Goal: Task Accomplishment & Management: Complete application form

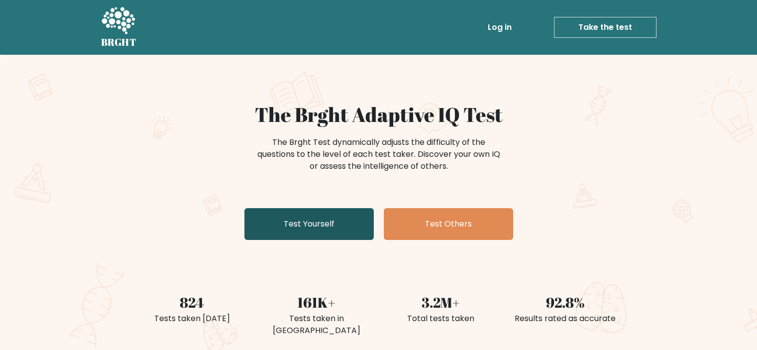
click at [320, 227] on link "Test Yourself" at bounding box center [308, 224] width 129 height 32
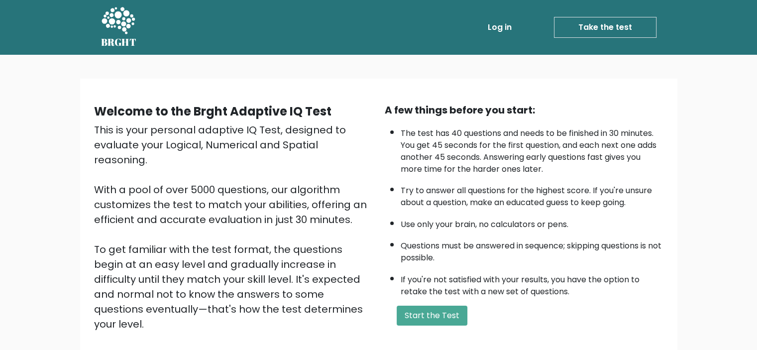
click at [617, 315] on form "Start the Test" at bounding box center [524, 316] width 279 height 20
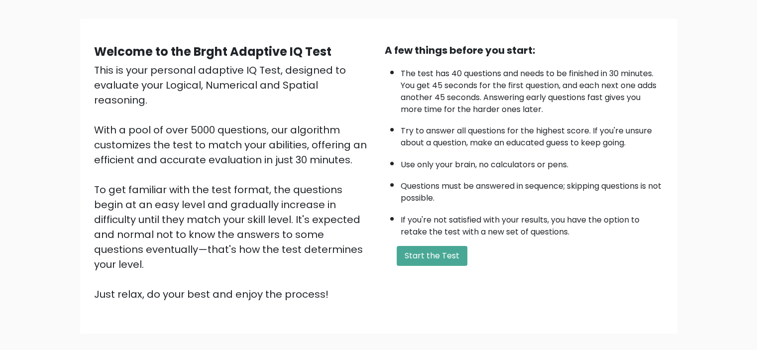
scroll to position [106, 0]
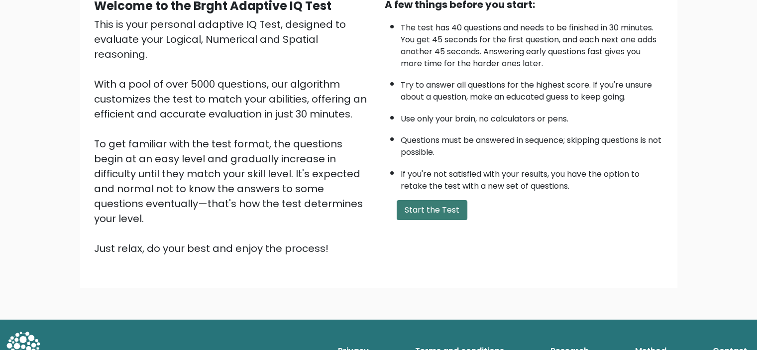
click at [440, 206] on button "Start the Test" at bounding box center [432, 210] width 71 height 20
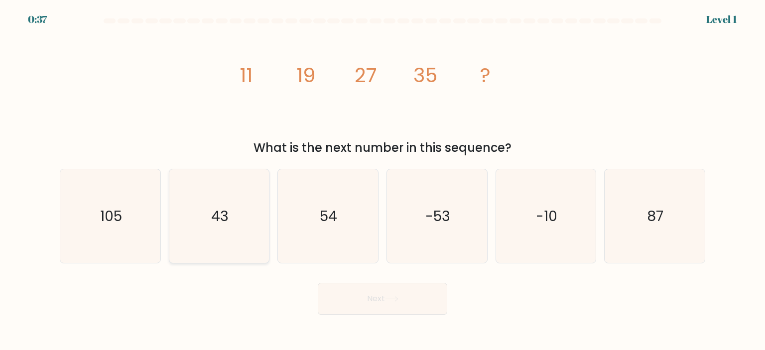
click at [229, 232] on icon "43" at bounding box center [219, 216] width 94 height 94
click at [382, 180] on input "b. 43" at bounding box center [382, 177] width 0 height 5
radio input "true"
click at [418, 304] on button "Next" at bounding box center [382, 299] width 129 height 32
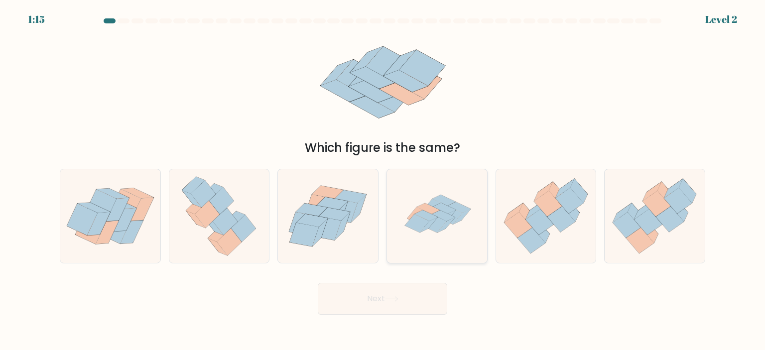
click at [465, 228] on icon at bounding box center [437, 216] width 94 height 94
click at [383, 180] on input "d." at bounding box center [382, 177] width 0 height 5
radio input "true"
click at [417, 304] on button "Next" at bounding box center [382, 299] width 129 height 32
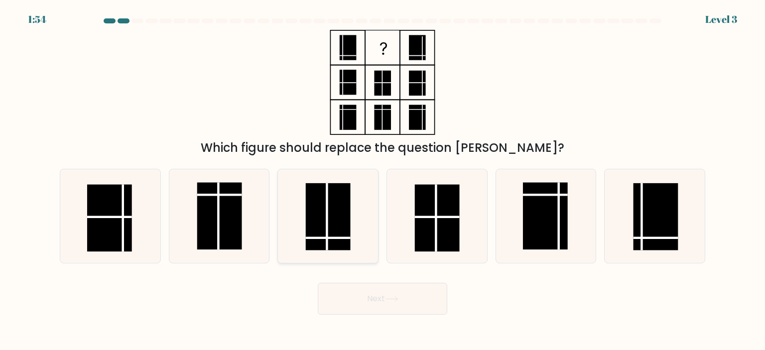
click at [338, 236] on rect at bounding box center [328, 216] width 45 height 67
click at [382, 180] on input "c." at bounding box center [382, 177] width 0 height 5
radio input "true"
click at [374, 306] on button "Next" at bounding box center [382, 299] width 129 height 32
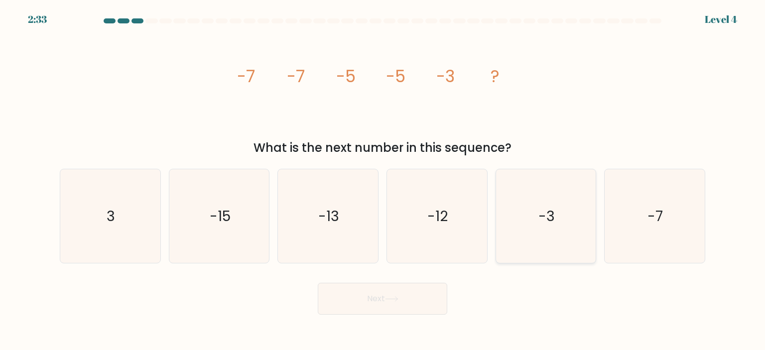
click at [555, 236] on icon "-3" at bounding box center [546, 216] width 94 height 94
click at [383, 180] on input "e. -3" at bounding box center [382, 177] width 0 height 5
radio input "true"
click at [408, 304] on button "Next" at bounding box center [382, 299] width 129 height 32
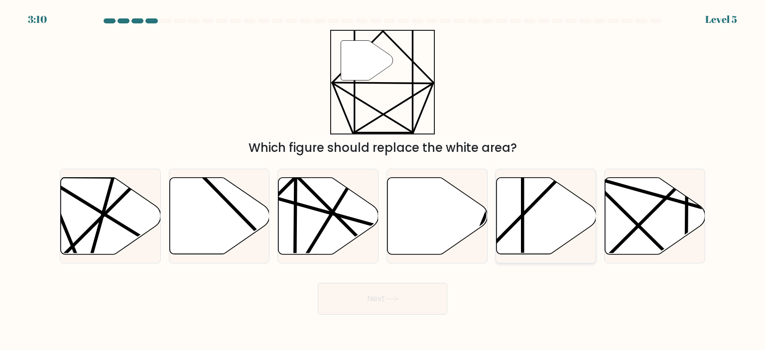
click at [534, 233] on icon at bounding box center [546, 215] width 100 height 77
click at [383, 180] on input "e." at bounding box center [382, 177] width 0 height 5
radio input "true"
click at [408, 303] on button "Next" at bounding box center [382, 299] width 129 height 32
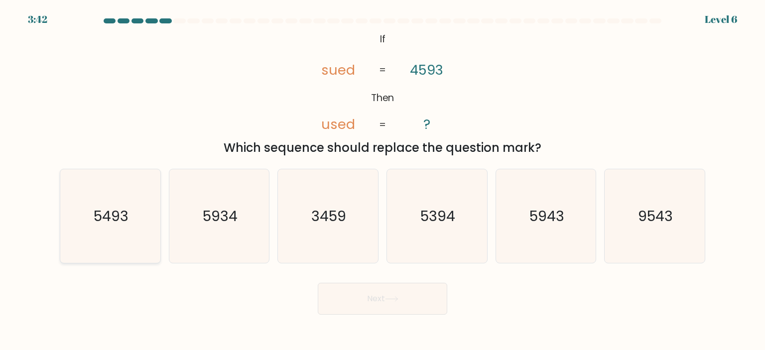
click at [144, 232] on icon "5493" at bounding box center [110, 216] width 94 height 94
click at [382, 180] on input "a. 5493" at bounding box center [382, 177] width 0 height 5
radio input "true"
click at [418, 300] on button "Next" at bounding box center [382, 299] width 129 height 32
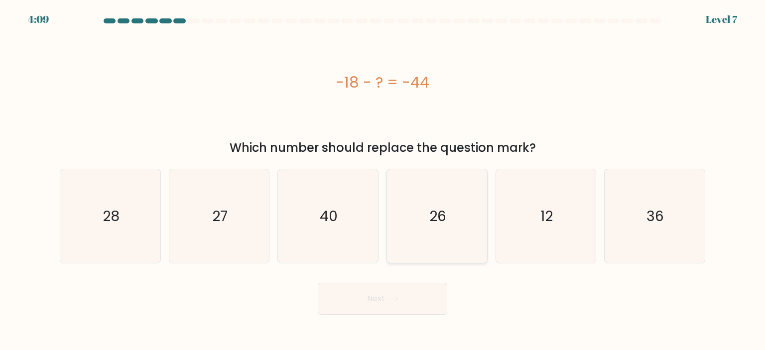
click at [453, 242] on icon "26" at bounding box center [437, 216] width 94 height 94
click at [383, 180] on input "d. 26" at bounding box center [382, 177] width 0 height 5
radio input "true"
click at [419, 308] on button "Next" at bounding box center [382, 299] width 129 height 32
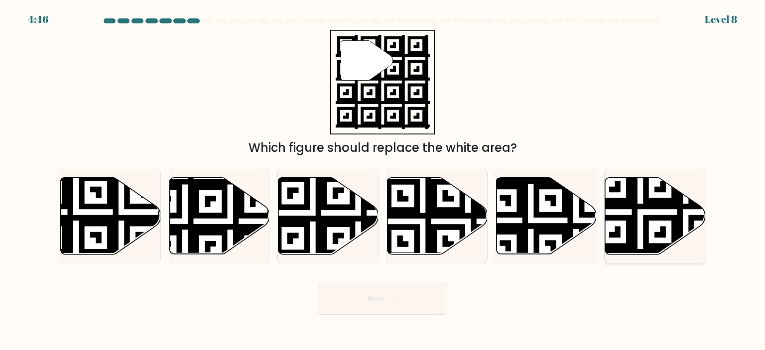
click at [641, 239] on icon at bounding box center [655, 215] width 100 height 77
click at [383, 180] on input "f." at bounding box center [382, 177] width 0 height 5
radio input "true"
click at [412, 294] on button "Next" at bounding box center [382, 299] width 129 height 32
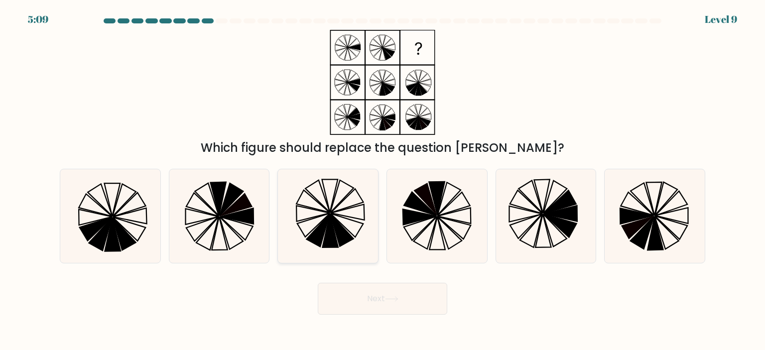
click at [343, 245] on icon at bounding box center [328, 216] width 94 height 94
click at [382, 180] on input "c." at bounding box center [382, 177] width 0 height 5
radio input "true"
click at [394, 299] on icon at bounding box center [391, 298] width 13 height 5
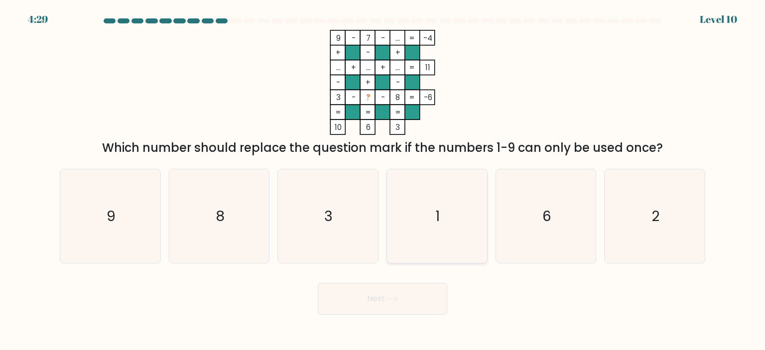
click at [430, 245] on icon "1" at bounding box center [437, 216] width 94 height 94
click at [383, 180] on input "d. 1" at bounding box center [382, 177] width 0 height 5
radio input "true"
click at [429, 307] on button "Next" at bounding box center [382, 299] width 129 height 32
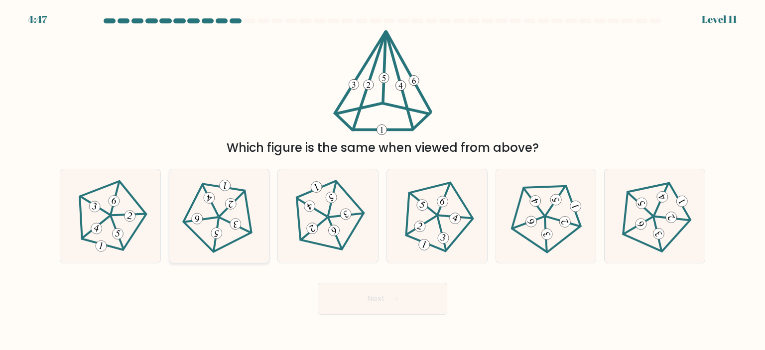
click at [221, 227] on icon at bounding box center [219, 216] width 75 height 75
click at [382, 180] on input "b." at bounding box center [382, 177] width 0 height 5
radio input "true"
click at [409, 305] on button "Next" at bounding box center [382, 299] width 129 height 32
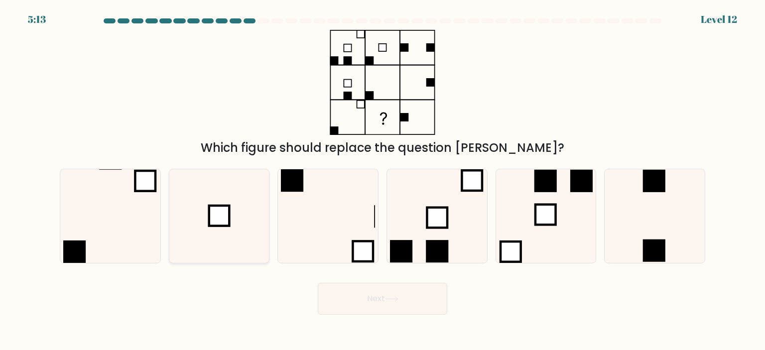
click at [233, 248] on icon at bounding box center [219, 216] width 94 height 94
click at [382, 180] on input "b." at bounding box center [382, 177] width 0 height 5
radio input "true"
click at [398, 301] on icon at bounding box center [391, 298] width 13 height 5
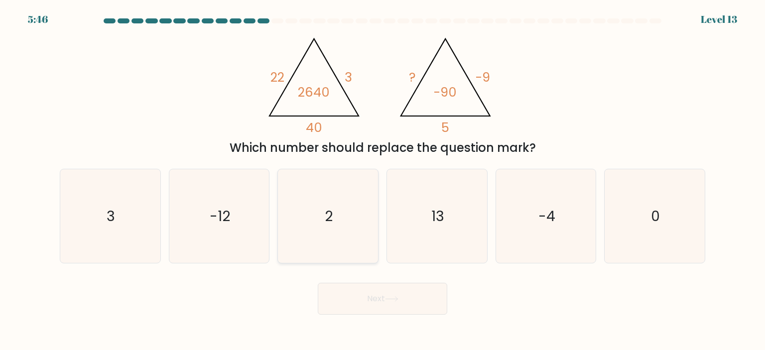
click at [325, 237] on icon "2" at bounding box center [328, 216] width 94 height 94
click at [382, 180] on input "c. 2" at bounding box center [382, 177] width 0 height 5
radio input "true"
click at [412, 308] on button "Next" at bounding box center [382, 299] width 129 height 32
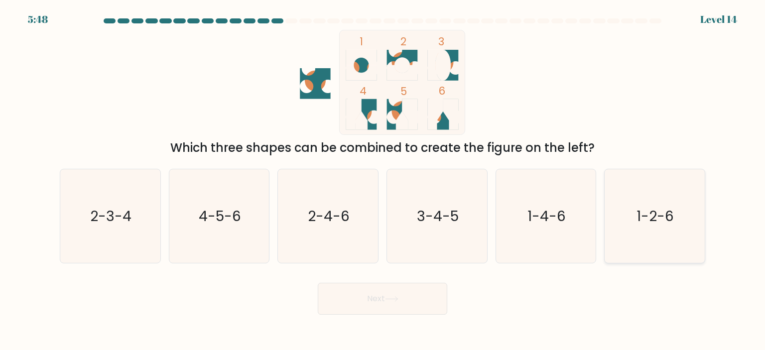
click at [651, 245] on icon "1-2-6" at bounding box center [654, 216] width 94 height 94
click at [383, 180] on input "f. 1-2-6" at bounding box center [382, 177] width 0 height 5
radio input "true"
click at [123, 226] on icon "2-3-4" at bounding box center [110, 216] width 94 height 94
click at [382, 180] on input "a. 2-3-4" at bounding box center [382, 177] width 0 height 5
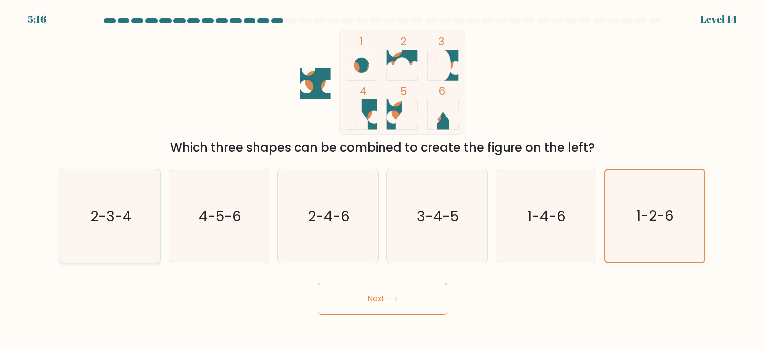
radio input "true"
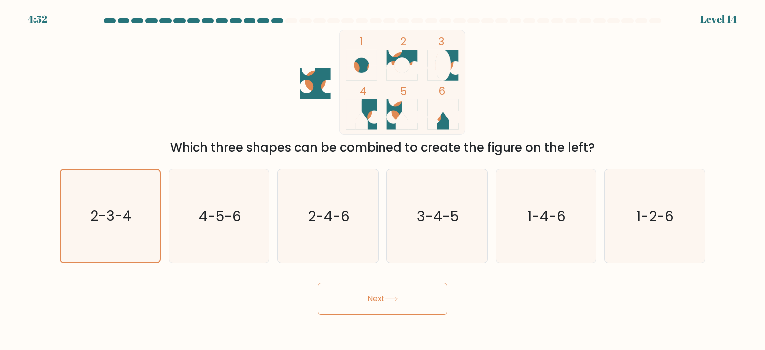
click at [414, 292] on button "Next" at bounding box center [382, 299] width 129 height 32
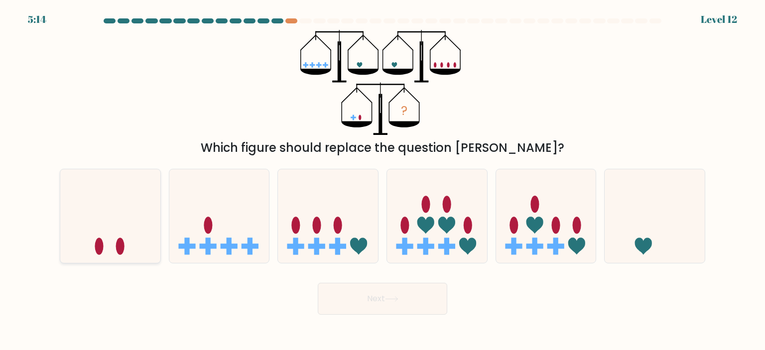
click at [119, 237] on icon at bounding box center [110, 216] width 100 height 83
click at [382, 180] on input "a." at bounding box center [382, 177] width 0 height 5
radio input "true"
click at [396, 300] on icon at bounding box center [391, 298] width 13 height 5
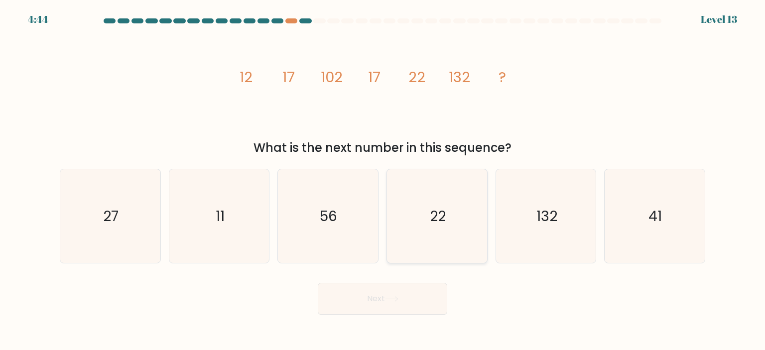
click at [442, 235] on icon "22" at bounding box center [437, 216] width 94 height 94
click at [383, 180] on input "d. 22" at bounding box center [382, 177] width 0 height 5
radio input "true"
click at [417, 305] on button "Next" at bounding box center [382, 299] width 129 height 32
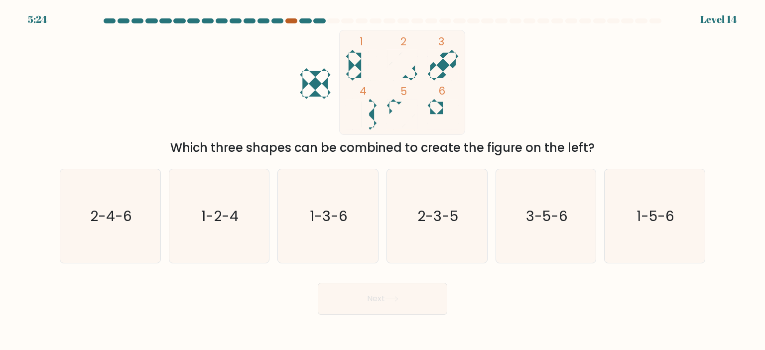
click at [289, 18] on div at bounding box center [291, 20] width 12 height 5
click at [294, 20] on div at bounding box center [291, 20] width 12 height 5
click at [291, 20] on div at bounding box center [291, 20] width 12 height 5
click at [289, 19] on div at bounding box center [291, 20] width 12 height 5
click at [291, 23] on div at bounding box center [291, 20] width 12 height 5
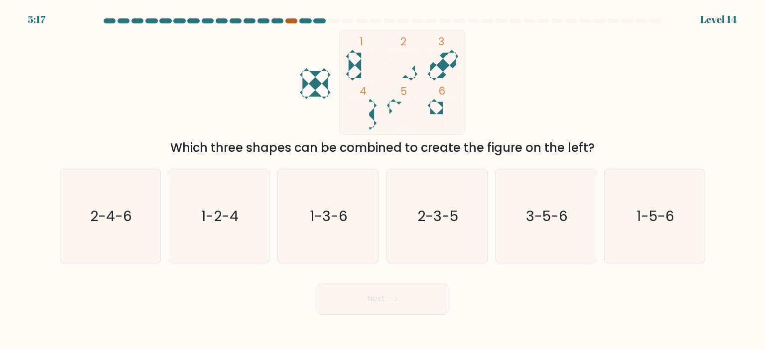
click at [291, 20] on div at bounding box center [291, 20] width 12 height 5
click at [292, 20] on div at bounding box center [291, 20] width 12 height 5
click at [447, 235] on icon "2-3-5" at bounding box center [437, 216] width 94 height 94
click at [383, 180] on input "d. 2-3-5" at bounding box center [382, 177] width 0 height 5
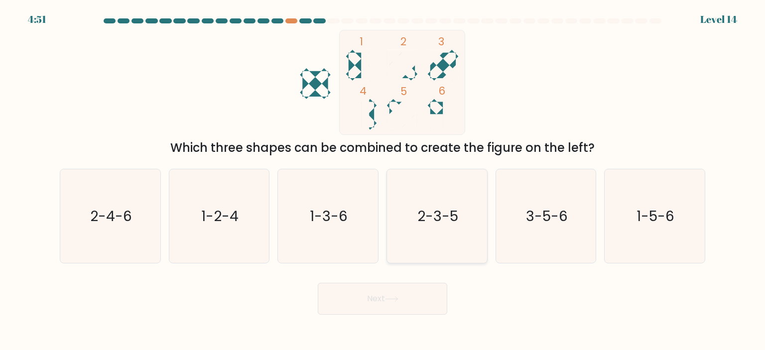
radio input "true"
click at [427, 297] on button "Next" at bounding box center [382, 299] width 129 height 32
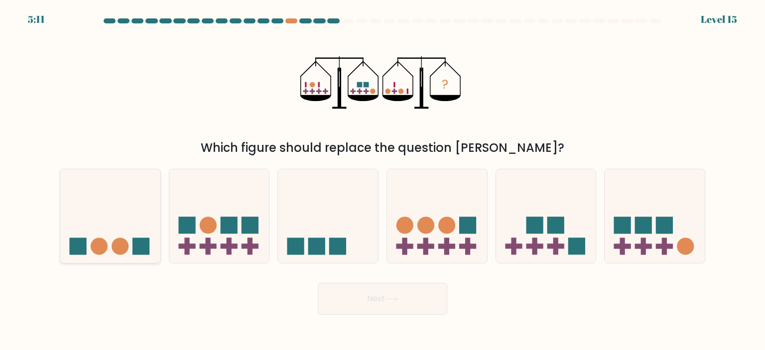
click at [133, 241] on rect at bounding box center [140, 246] width 17 height 17
click at [382, 180] on input "a." at bounding box center [382, 177] width 0 height 5
radio input "true"
click at [420, 301] on button "Next" at bounding box center [382, 299] width 129 height 32
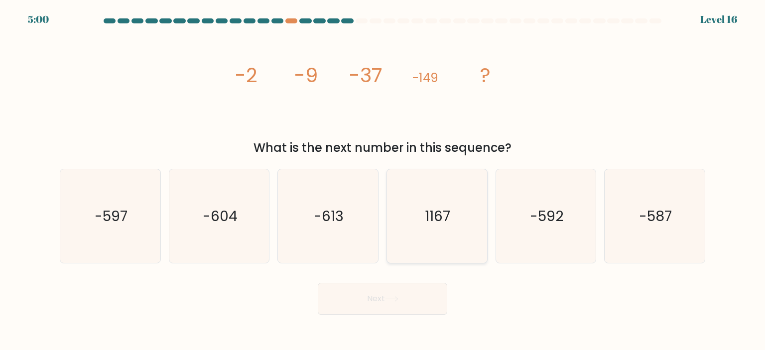
click at [434, 223] on text "1167" at bounding box center [437, 216] width 25 height 20
click at [383, 180] on input "d. 1167" at bounding box center [382, 177] width 0 height 5
radio input "true"
click at [347, 201] on icon "-613" at bounding box center [328, 216] width 94 height 94
click at [382, 180] on input "c. -613" at bounding box center [382, 177] width 0 height 5
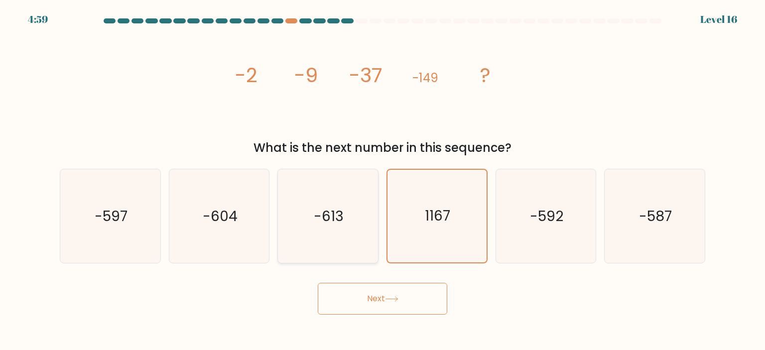
radio input "true"
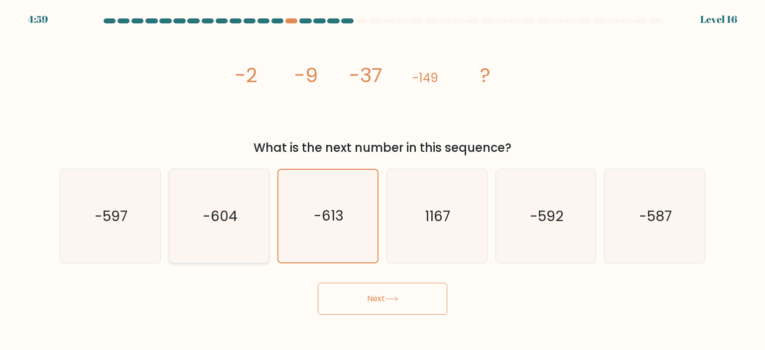
click at [235, 220] on text "-604" at bounding box center [220, 216] width 35 height 20
click at [382, 180] on input "b. -604" at bounding box center [382, 177] width 0 height 5
radio input "true"
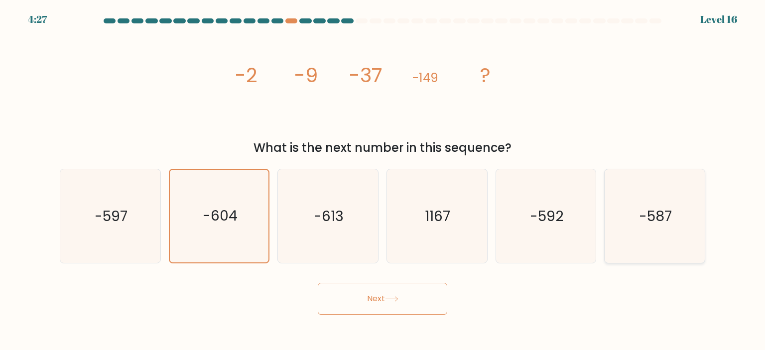
click at [676, 232] on icon "-587" at bounding box center [654, 216] width 94 height 94
click at [383, 180] on input "f. -587" at bounding box center [382, 177] width 0 height 5
radio input "true"
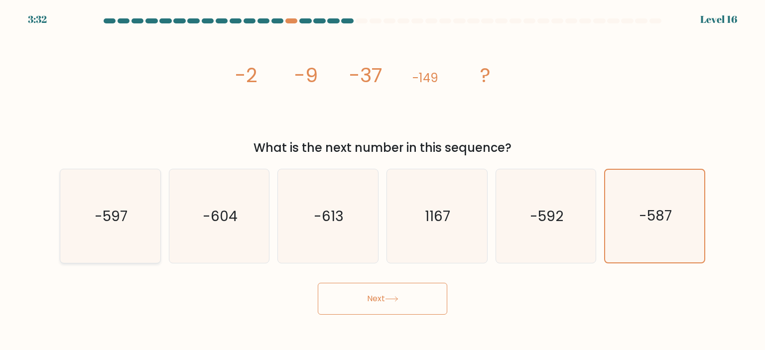
click at [149, 229] on icon "-597" at bounding box center [110, 216] width 94 height 94
click at [382, 180] on input "a. -597" at bounding box center [382, 177] width 0 height 5
radio input "true"
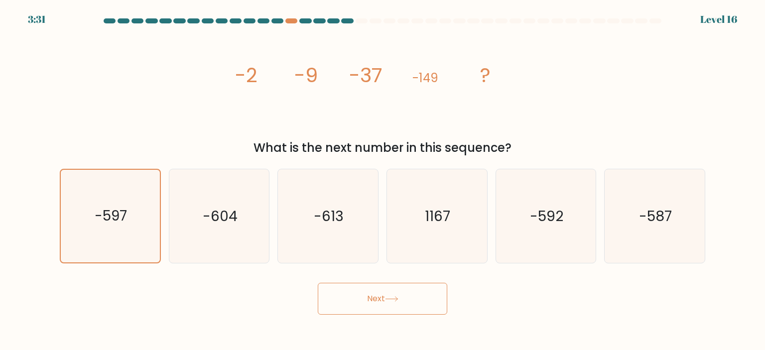
click at [401, 301] on button "Next" at bounding box center [382, 299] width 129 height 32
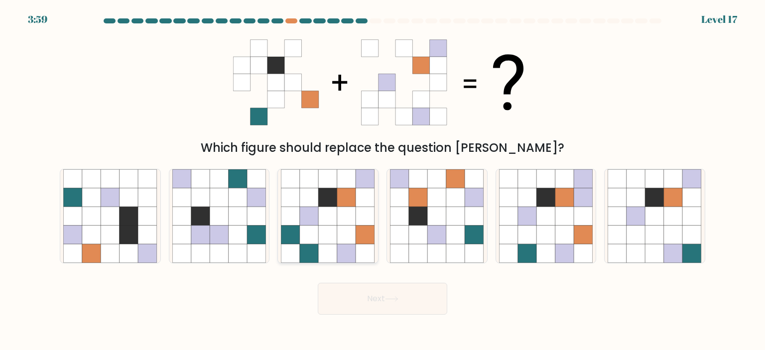
click at [319, 236] on icon at bounding box center [328, 235] width 19 height 19
click at [382, 180] on input "c." at bounding box center [382, 177] width 0 height 5
radio input "true"
click at [398, 300] on icon at bounding box center [391, 298] width 13 height 5
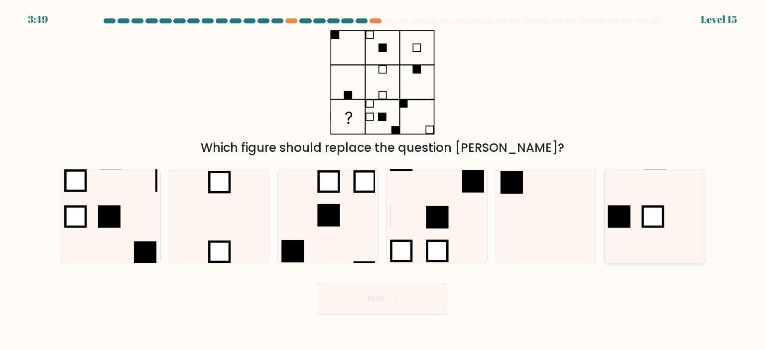
click at [667, 223] on icon at bounding box center [654, 216] width 94 height 94
click at [383, 180] on input "f." at bounding box center [382, 177] width 0 height 5
radio input "true"
click at [419, 306] on button "Next" at bounding box center [382, 299] width 129 height 32
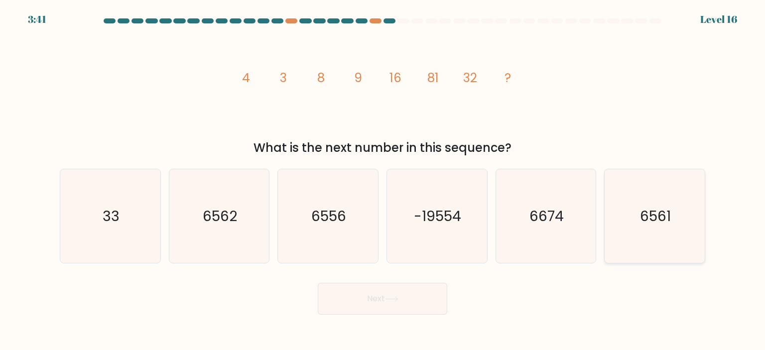
click at [671, 205] on icon "6561" at bounding box center [654, 216] width 94 height 94
click at [383, 180] on input "f. 6561" at bounding box center [382, 177] width 0 height 5
radio input "true"
click at [401, 301] on button "Next" at bounding box center [382, 299] width 129 height 32
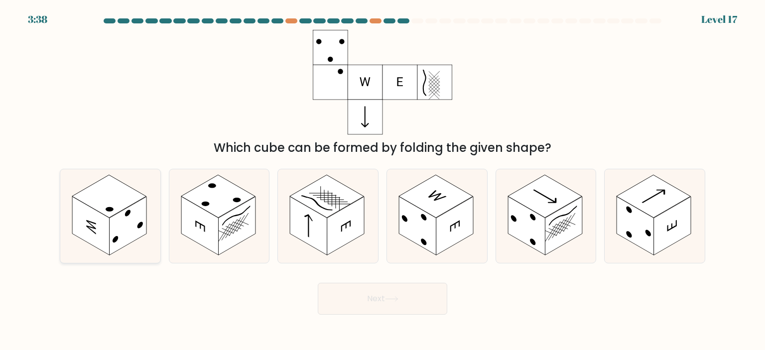
click at [103, 215] on rect at bounding box center [90, 226] width 37 height 59
click at [382, 180] on input "a." at bounding box center [382, 177] width 0 height 5
radio input "true"
click at [395, 303] on button "Next" at bounding box center [382, 299] width 129 height 32
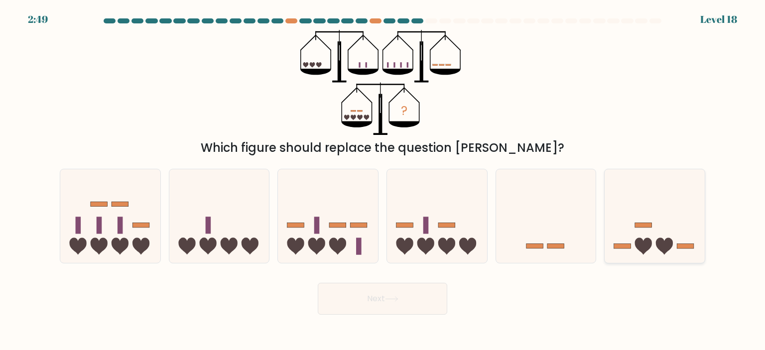
click at [653, 239] on icon at bounding box center [654, 216] width 100 height 83
click at [383, 180] on input "f." at bounding box center [382, 177] width 0 height 5
radio input "true"
click at [406, 296] on button "Next" at bounding box center [382, 299] width 129 height 32
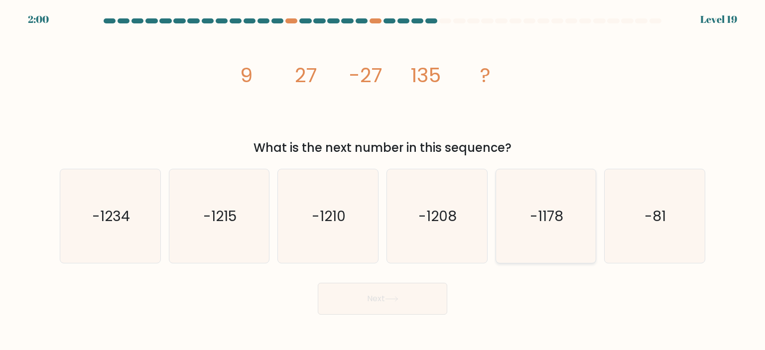
click at [542, 211] on text "-1178" at bounding box center [546, 216] width 33 height 20
click at [383, 180] on input "e. -1178" at bounding box center [382, 177] width 0 height 5
radio input "true"
click at [418, 303] on button "Next" at bounding box center [382, 299] width 129 height 32
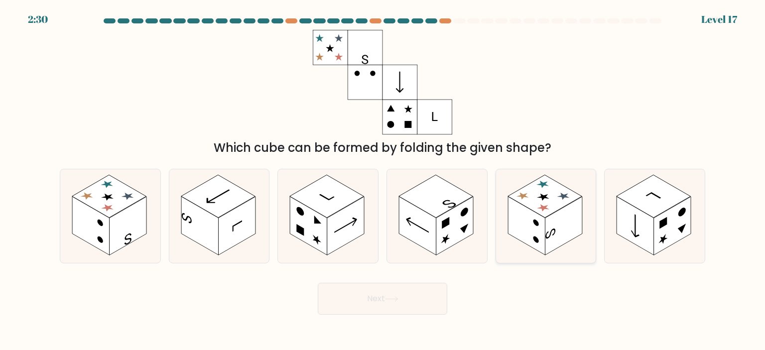
click at [546, 220] on rect at bounding box center [563, 226] width 37 height 59
click at [383, 180] on input "e." at bounding box center [382, 177] width 0 height 5
radio input "true"
click at [437, 301] on button "Next" at bounding box center [382, 299] width 129 height 32
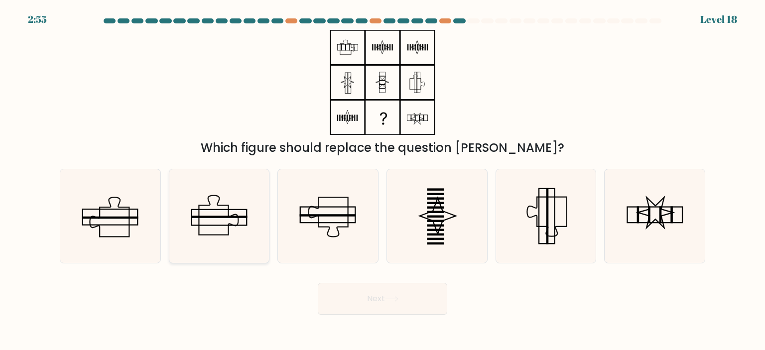
click at [246, 238] on icon at bounding box center [219, 216] width 94 height 94
click at [382, 180] on input "b." at bounding box center [382, 177] width 0 height 5
radio input "true"
click at [403, 297] on button "Next" at bounding box center [382, 299] width 129 height 32
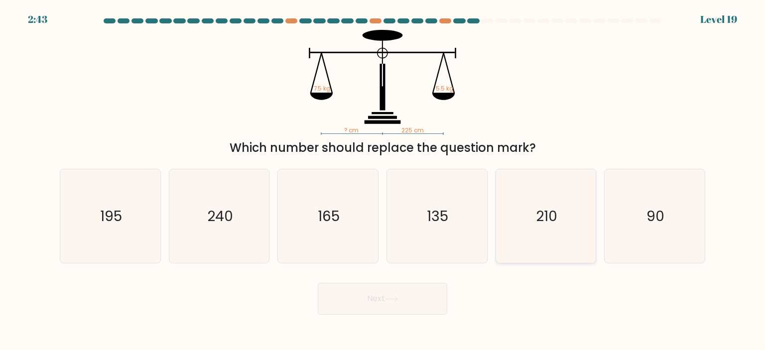
click at [548, 217] on text "210" at bounding box center [546, 216] width 21 height 20
click at [383, 180] on input "e. 210" at bounding box center [382, 177] width 0 height 5
radio input "true"
click at [442, 301] on button "Next" at bounding box center [382, 299] width 129 height 32
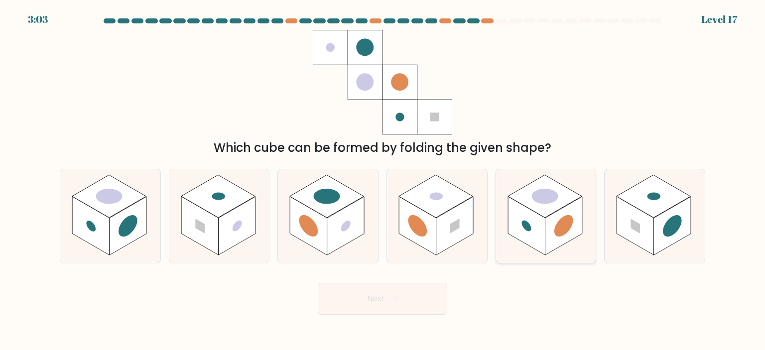
click at [552, 219] on rect at bounding box center [563, 226] width 37 height 59
click at [383, 180] on input "e." at bounding box center [382, 177] width 0 height 5
radio input "true"
click at [423, 290] on button "Next" at bounding box center [382, 299] width 129 height 32
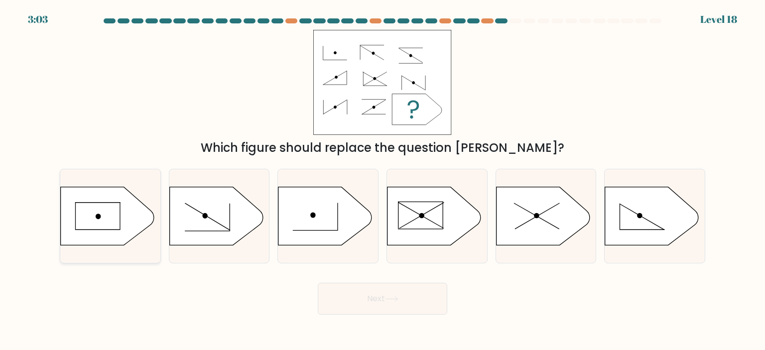
click at [98, 208] on icon at bounding box center [108, 216] width 94 height 58
click at [382, 180] on input "a." at bounding box center [382, 177] width 0 height 5
radio input "true"
click at [419, 294] on button "Next" at bounding box center [382, 299] width 129 height 32
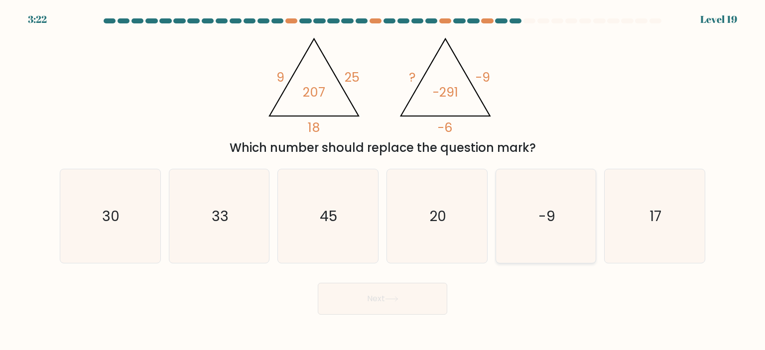
click at [557, 213] on icon "-9" at bounding box center [546, 216] width 94 height 94
click at [383, 180] on input "e. -9" at bounding box center [382, 177] width 0 height 5
radio input "true"
click at [423, 301] on button "Next" at bounding box center [382, 299] width 129 height 32
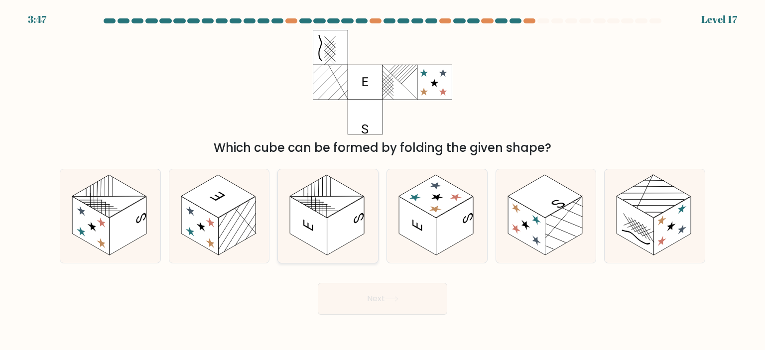
click at [334, 252] on icon at bounding box center [328, 216] width 100 height 94
click at [382, 180] on input "c." at bounding box center [382, 177] width 0 height 5
radio input "true"
click at [384, 303] on button "Next" at bounding box center [382, 299] width 129 height 32
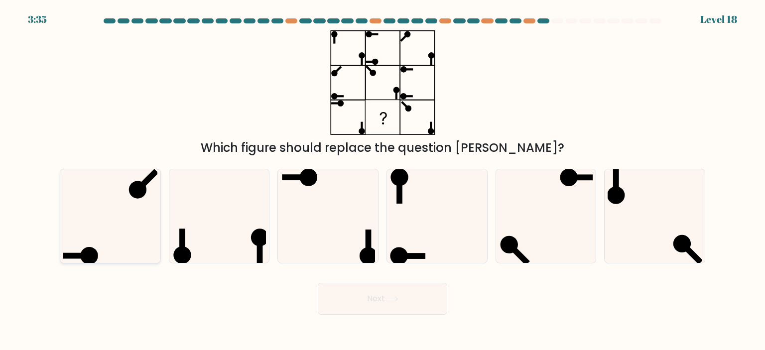
click at [106, 249] on icon at bounding box center [110, 216] width 94 height 94
click at [382, 180] on input "a." at bounding box center [382, 177] width 0 height 5
radio input "true"
click at [685, 249] on circle at bounding box center [682, 244] width 25 height 25
click at [383, 180] on input "f." at bounding box center [382, 177] width 0 height 5
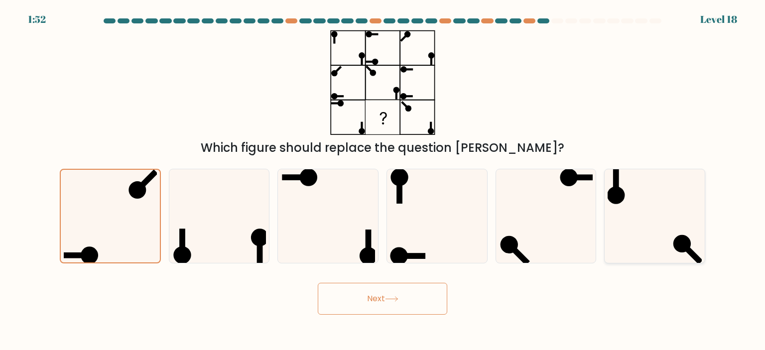
radio input "true"
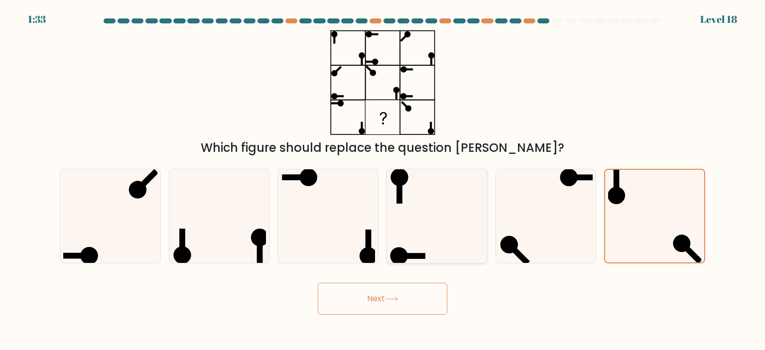
click at [452, 234] on icon at bounding box center [437, 216] width 94 height 94
click at [383, 180] on input "d." at bounding box center [382, 177] width 0 height 5
radio input "true"
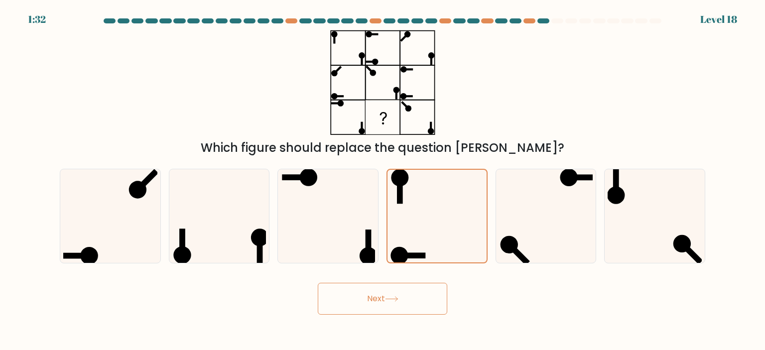
click at [434, 305] on button "Next" at bounding box center [382, 299] width 129 height 32
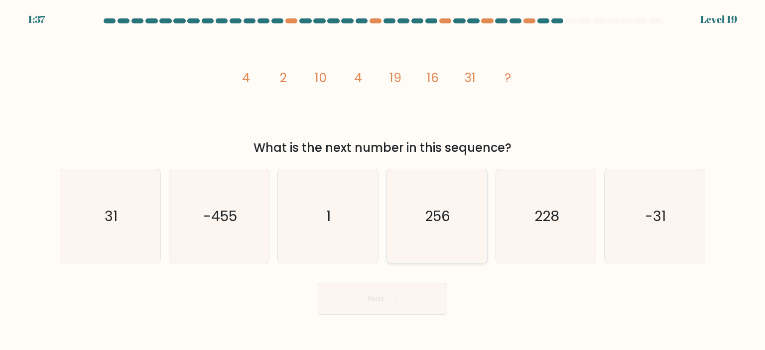
click at [458, 239] on icon "256" at bounding box center [437, 216] width 94 height 94
click at [383, 180] on input "d. 256" at bounding box center [382, 177] width 0 height 5
radio input "true"
click at [423, 293] on button "Next" at bounding box center [382, 299] width 129 height 32
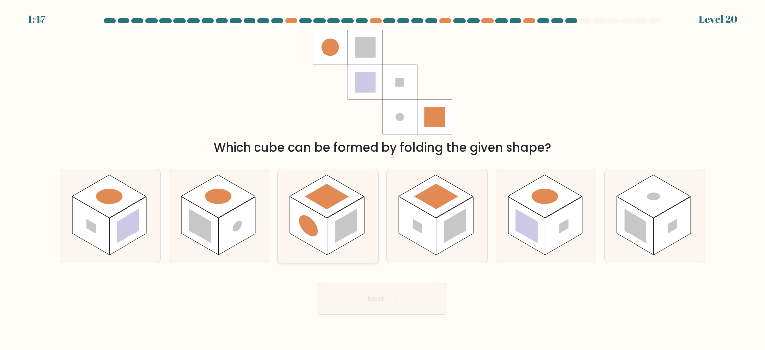
click at [348, 239] on rect at bounding box center [345, 226] width 37 height 59
click at [382, 180] on input "c." at bounding box center [382, 177] width 0 height 5
radio input "true"
click at [415, 303] on button "Next" at bounding box center [382, 299] width 129 height 32
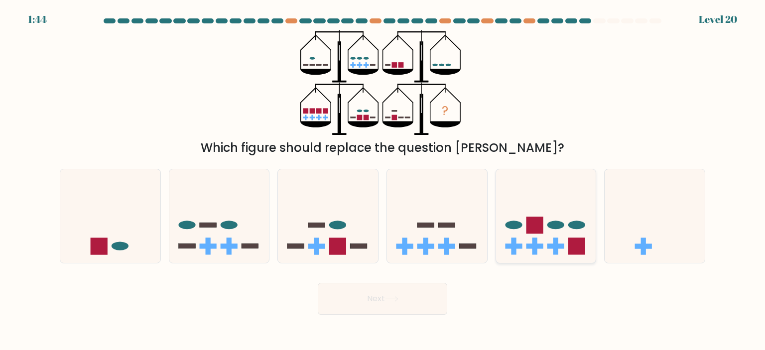
click at [582, 231] on icon at bounding box center [546, 216] width 100 height 83
click at [383, 180] on input "e." at bounding box center [382, 177] width 0 height 5
radio input "true"
click at [414, 301] on button "Next" at bounding box center [382, 299] width 129 height 32
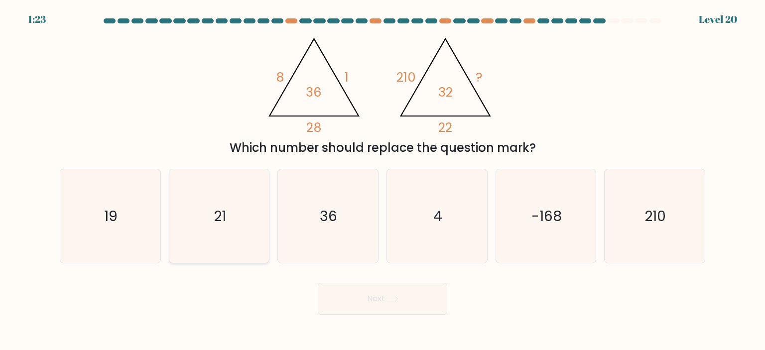
click at [229, 235] on icon "21" at bounding box center [219, 216] width 94 height 94
click at [382, 180] on input "b. 21" at bounding box center [382, 177] width 0 height 5
radio input "true"
click at [426, 304] on button "Next" at bounding box center [382, 299] width 129 height 32
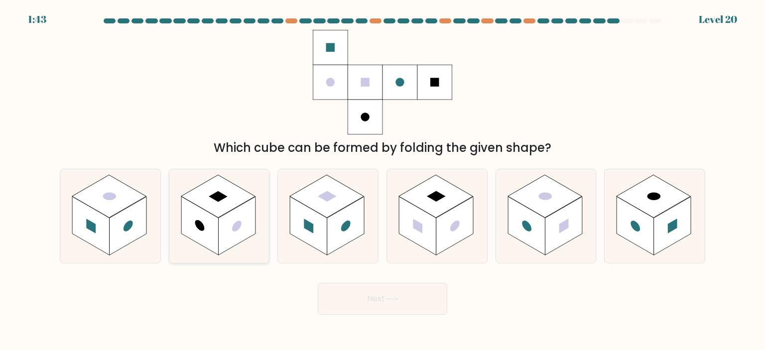
click at [241, 236] on rect at bounding box center [236, 226] width 37 height 59
click at [382, 180] on input "b." at bounding box center [382, 177] width 0 height 5
radio input "true"
click at [432, 303] on button "Next" at bounding box center [382, 299] width 129 height 32
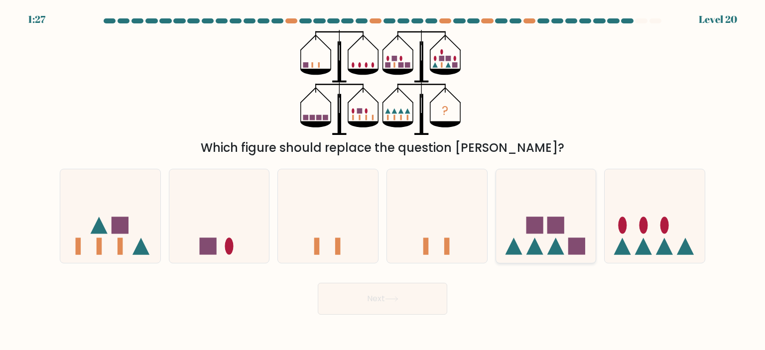
click at [557, 244] on icon at bounding box center [555, 246] width 17 height 17
click at [383, 180] on input "e." at bounding box center [382, 177] width 0 height 5
radio input "true"
click at [428, 301] on button "Next" at bounding box center [382, 299] width 129 height 32
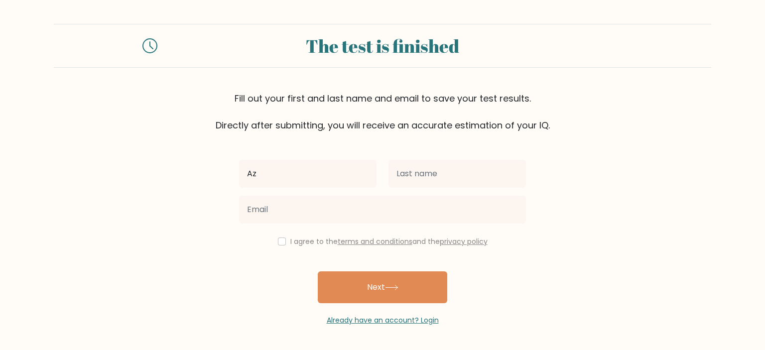
type input "Az"
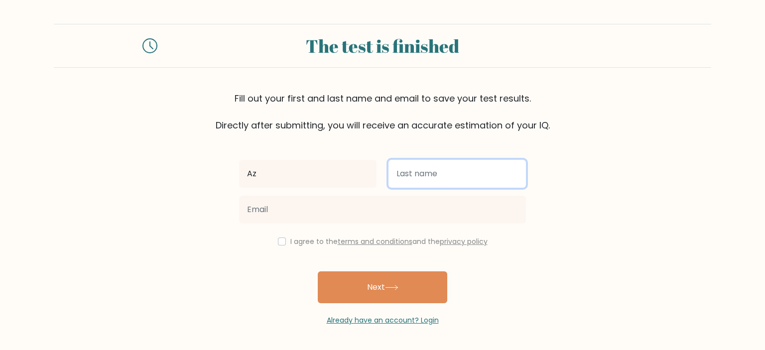
click at [447, 175] on input "text" at bounding box center [456, 174] width 137 height 28
type input "Salsa"
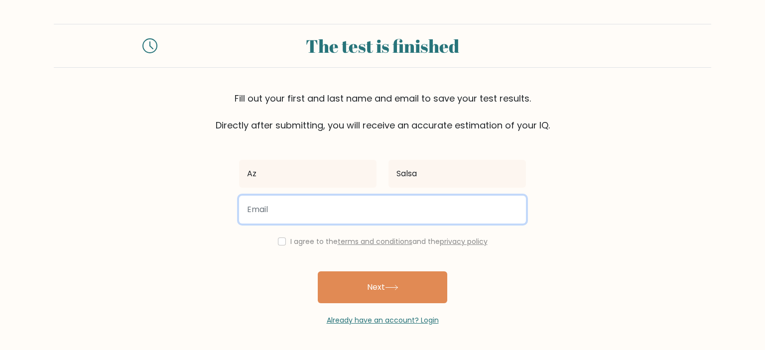
click at [404, 207] on input "email" at bounding box center [382, 210] width 287 height 28
type input "[EMAIL_ADDRESS][DOMAIN_NAME]"
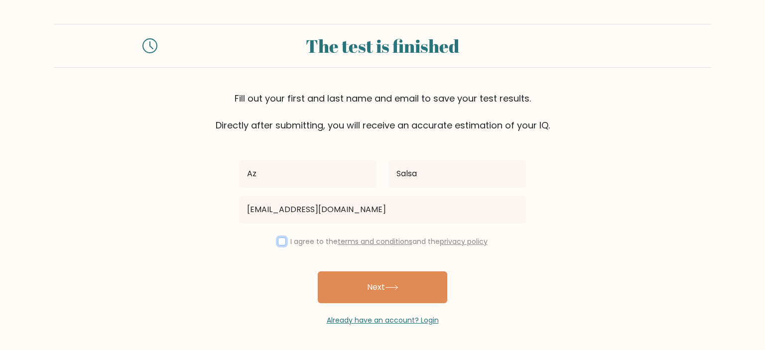
click at [278, 240] on input "checkbox" at bounding box center [282, 241] width 8 height 8
checkbox input "true"
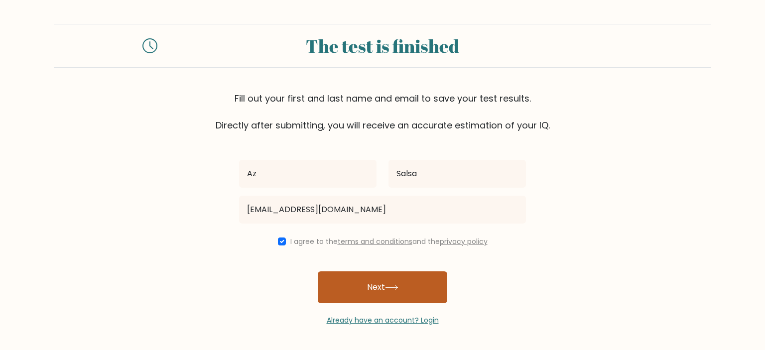
click at [410, 293] on button "Next" at bounding box center [382, 287] width 129 height 32
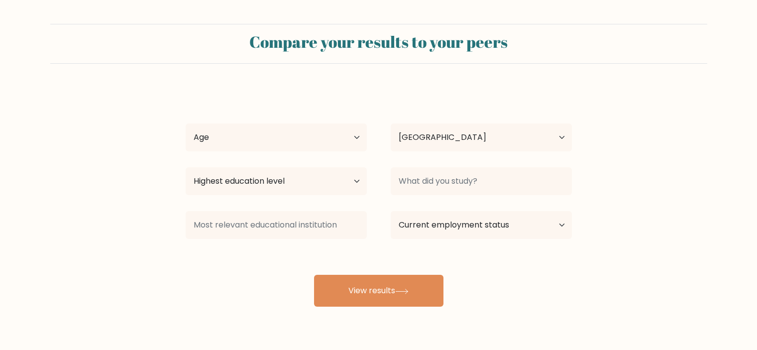
select select "ID"
click at [351, 130] on select "Age Under 18 years old 18-24 years old 25-34 years old 35-44 years old 45-54 ye…" at bounding box center [276, 137] width 181 height 28
select select "25_34"
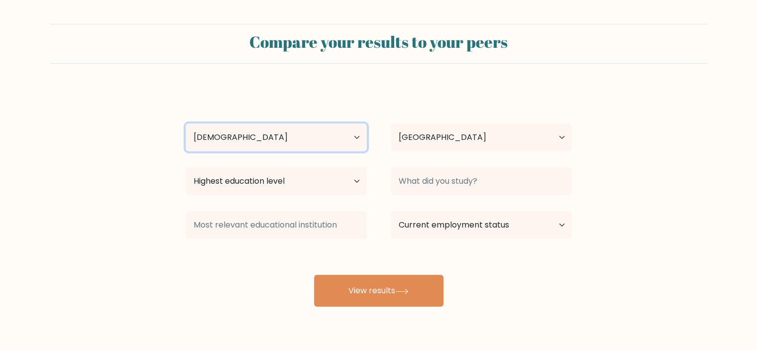
click at [186, 123] on select "Age Under 18 years old 18-24 years old 25-34 years old 35-44 years old 45-54 ye…" at bounding box center [276, 137] width 181 height 28
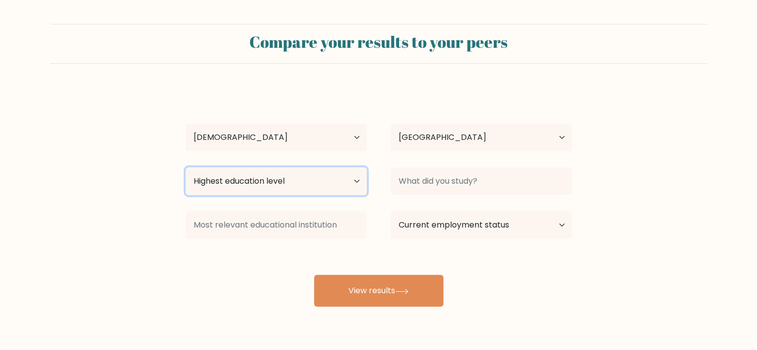
click at [335, 183] on select "Highest education level No schooling Primary Lower Secondary Upper Secondary Oc…" at bounding box center [276, 181] width 181 height 28
click at [186, 167] on select "Highest education level No schooling Primary Lower Secondary Upper Secondary Oc…" at bounding box center [276, 181] width 181 height 28
click at [337, 183] on select "Highest education level No schooling Primary Lower Secondary Upper Secondary Oc…" at bounding box center [276, 181] width 181 height 28
click at [186, 167] on select "Highest education level No schooling Primary Lower Secondary Upper Secondary Oc…" at bounding box center [276, 181] width 181 height 28
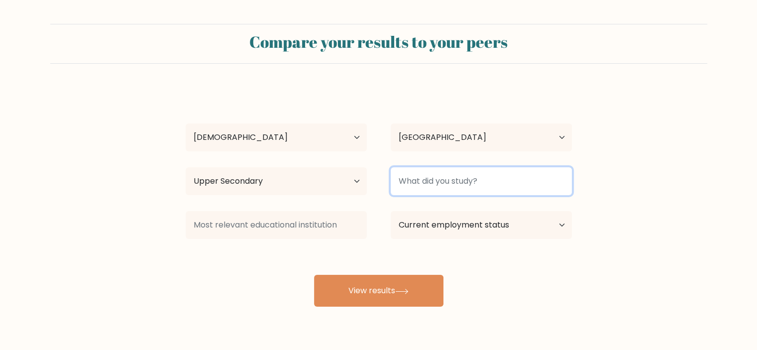
click at [465, 183] on input at bounding box center [481, 181] width 181 height 28
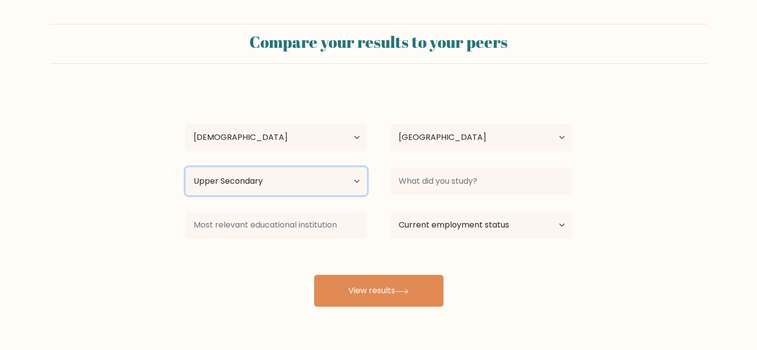
click at [326, 183] on select "Highest education level No schooling Primary Lower Secondary Upper Secondary Oc…" at bounding box center [276, 181] width 181 height 28
select select "bachelors_degree"
click at [186, 167] on select "Highest education level No schooling Primary Lower Secondary Upper Secondary Oc…" at bounding box center [276, 181] width 181 height 28
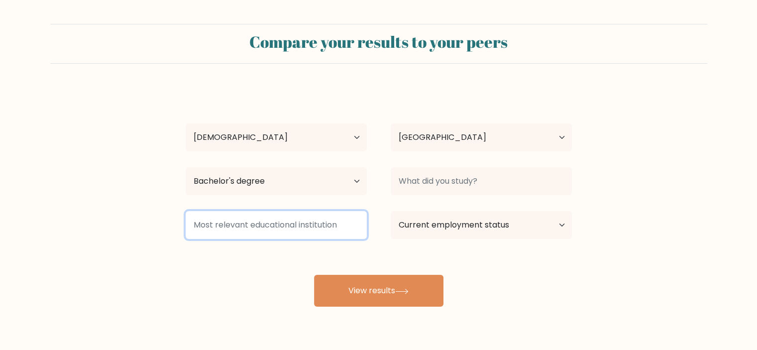
click at [354, 229] on input at bounding box center [276, 225] width 181 height 28
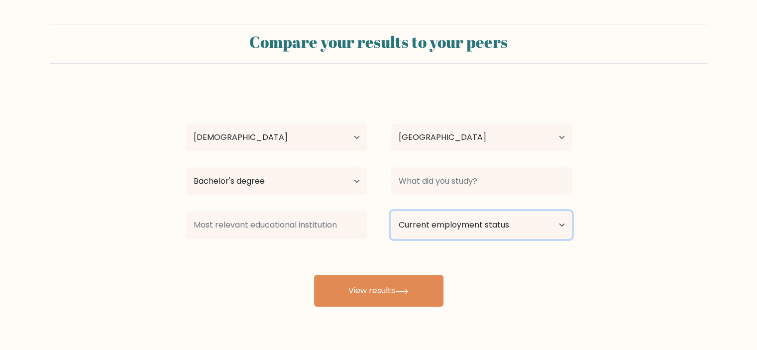
click at [433, 230] on select "Current employment status Employed Student Retired Other / prefer not to answer" at bounding box center [481, 225] width 181 height 28
select select "student"
click at [391, 211] on select "Current employment status Employed Student Retired Other / prefer not to answer" at bounding box center [481, 225] width 181 height 28
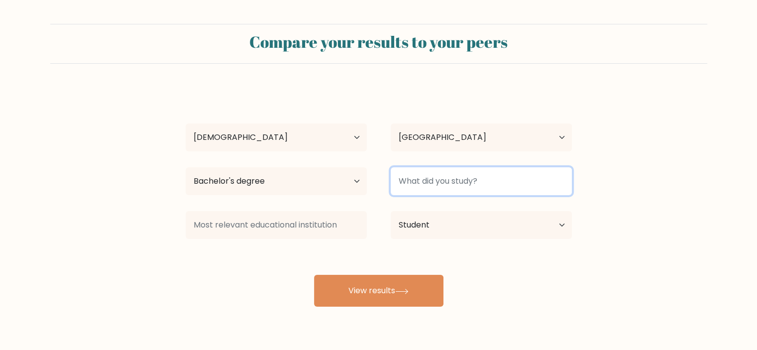
click at [489, 182] on input at bounding box center [481, 181] width 181 height 28
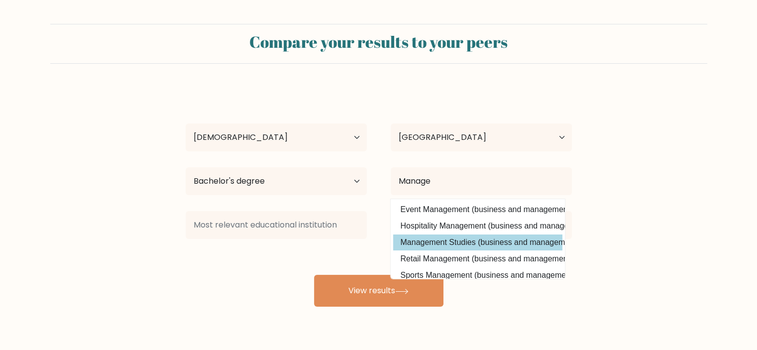
click at [475, 240] on option "Management Studies (business and management)" at bounding box center [477, 242] width 169 height 16
type input "Management Studies"
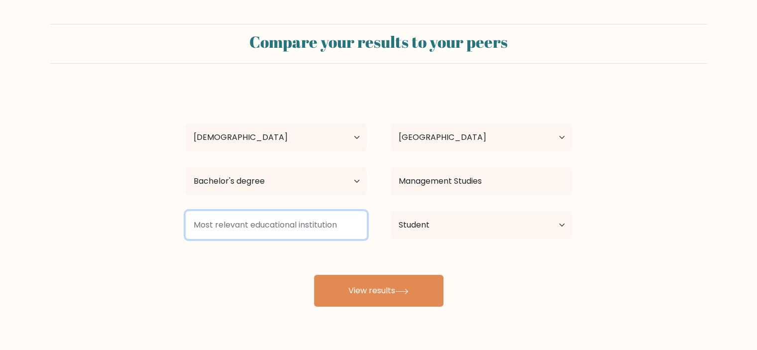
click at [330, 219] on input at bounding box center [276, 225] width 181 height 28
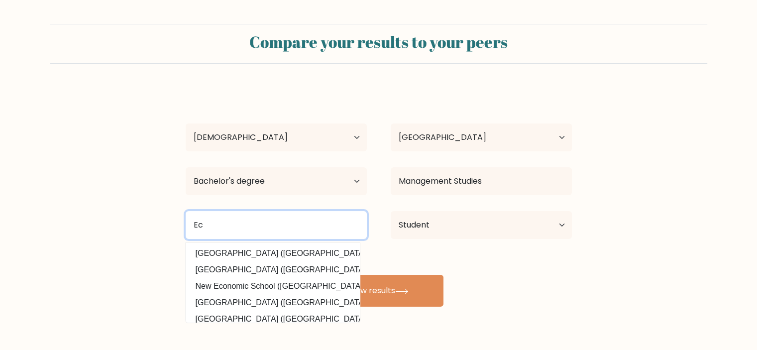
type input "E"
type input "U"
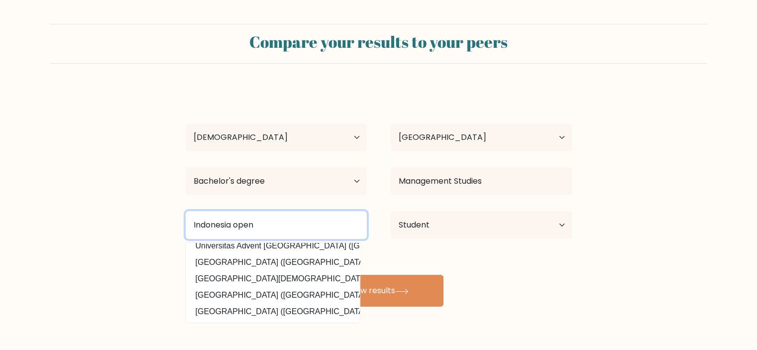
scroll to position [97, 0]
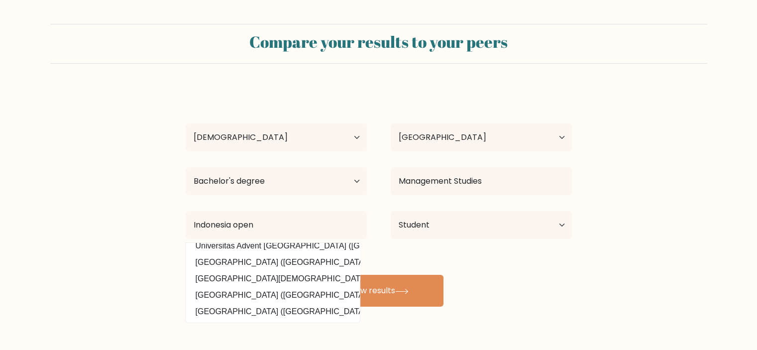
click at [534, 261] on div "Az Salsa Age Under 18 years old 18-24 years old 25-34 years old 35-44 years old…" at bounding box center [379, 197] width 398 height 219
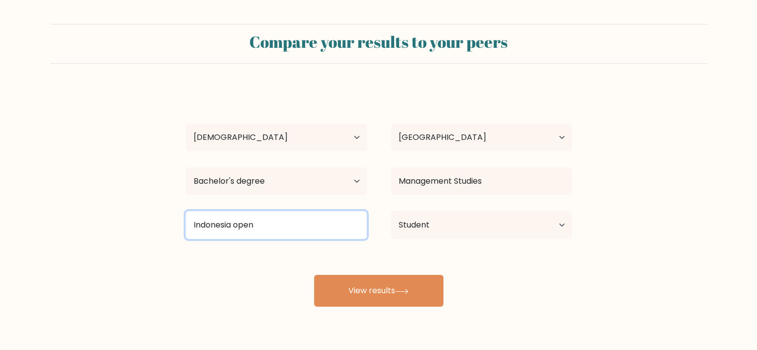
click at [352, 221] on input "Indonesia open" at bounding box center [276, 225] width 181 height 28
type input "I"
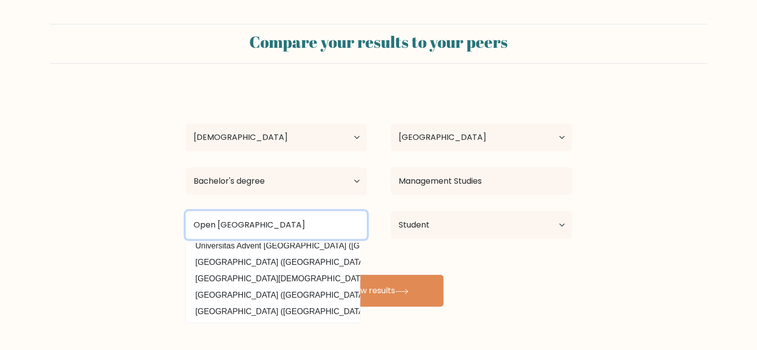
type input "Open University of Indonesia"
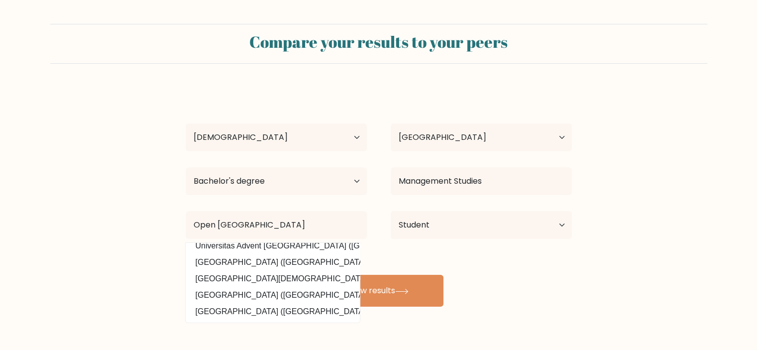
click at [522, 299] on div "Az Salsa Age Under 18 years old 18-24 years old 25-34 years old 35-44 years old…" at bounding box center [379, 197] width 398 height 219
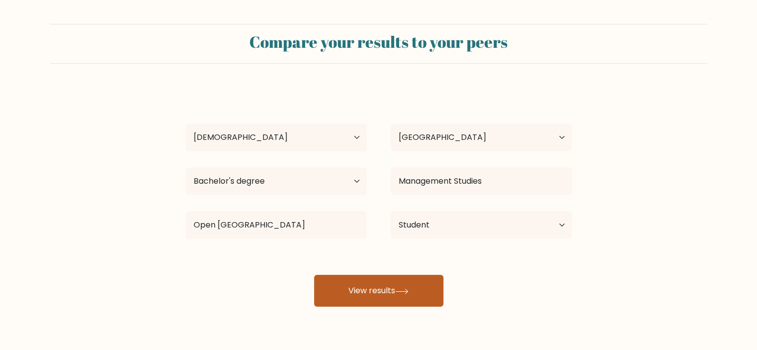
click at [420, 290] on button "View results" at bounding box center [378, 291] width 129 height 32
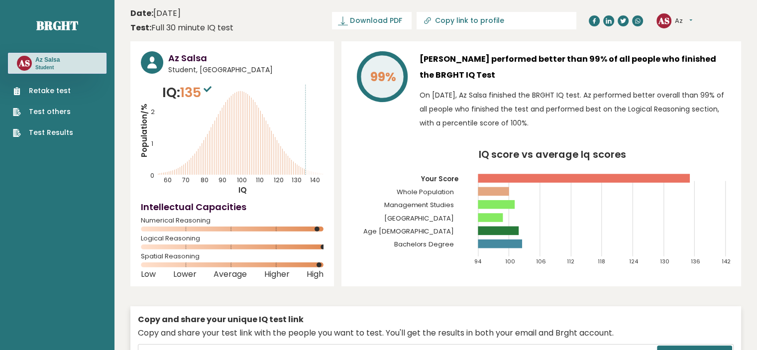
click at [597, 299] on div "Az Salsa Student, Indonesia IQ: 135 Population/% IQ 0 1 2 60 70 80 90 100 110 1…" at bounding box center [435, 225] width 611 height 368
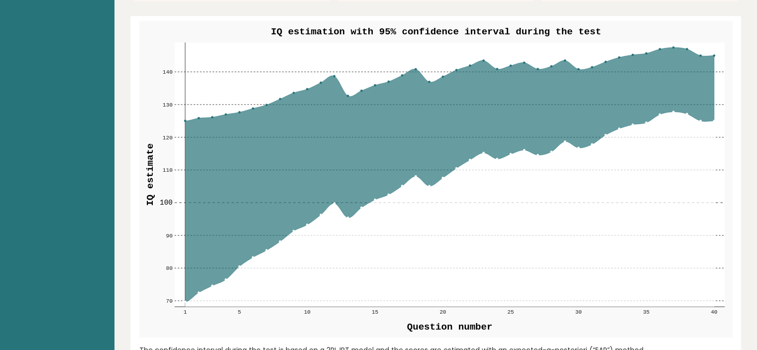
scroll to position [1167, 0]
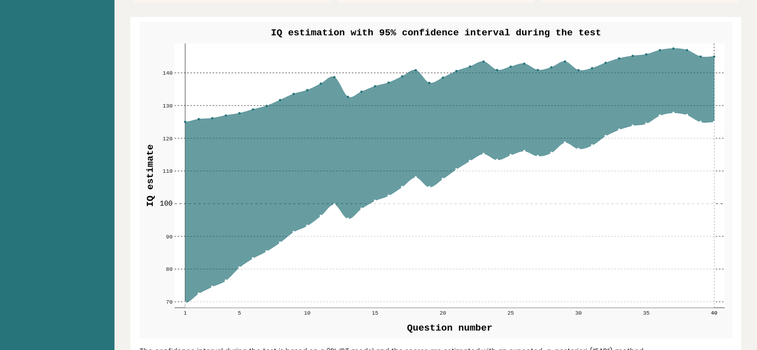
click at [714, 49] on icon at bounding box center [714, 175] width 0 height 264
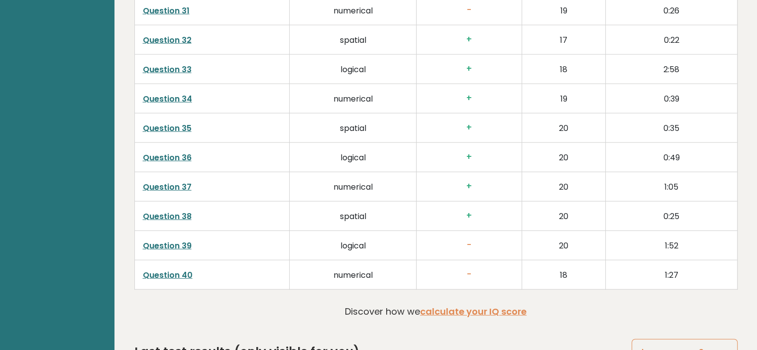
scroll to position [2574, 0]
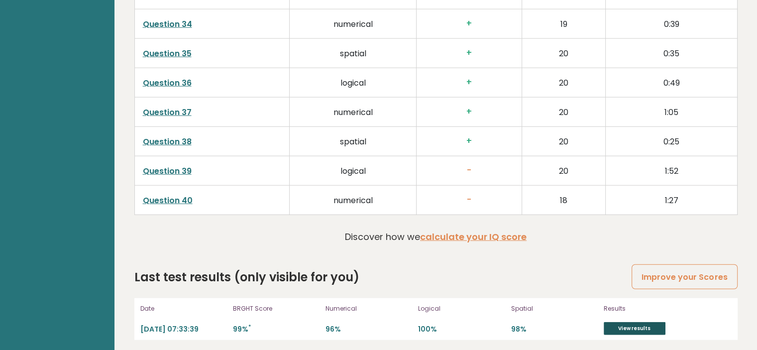
click at [650, 323] on link "View results" at bounding box center [635, 328] width 62 height 13
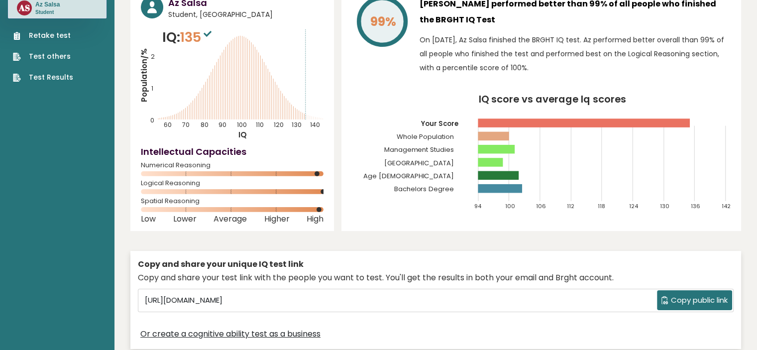
scroll to position [0, 0]
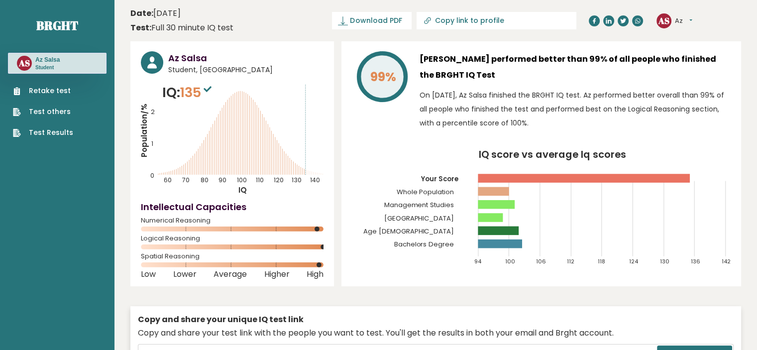
click at [449, 296] on div "Az Salsa Student, Indonesia IQ: 135 Population/% IQ 0 1 2 60 70 80 90 100 110 1…" at bounding box center [435, 225] width 611 height 368
click at [402, 21] on span "Download PDF" at bounding box center [376, 20] width 52 height 10
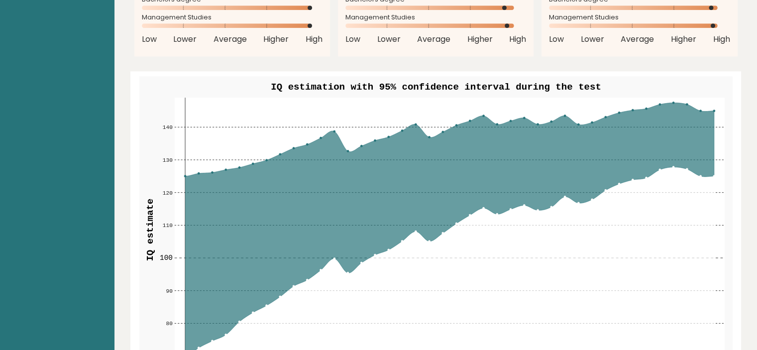
scroll to position [1113, 0]
click at [442, 328] on icon at bounding box center [449, 263] width 529 height 195
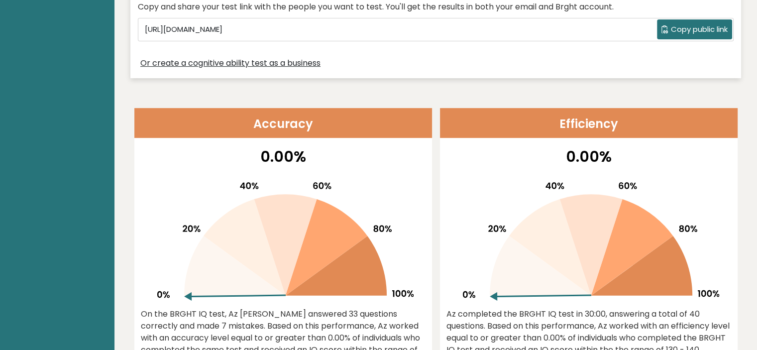
scroll to position [0, 0]
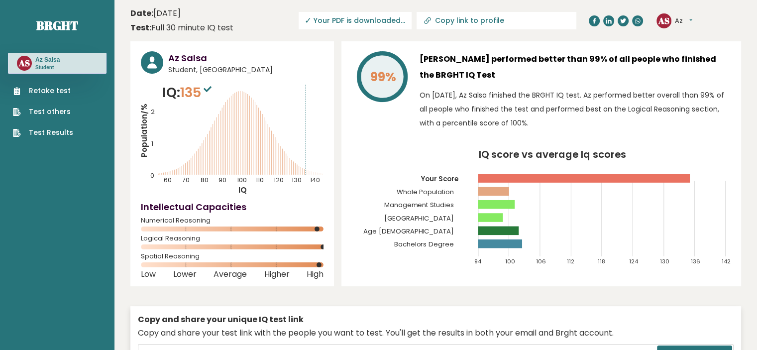
click at [412, 15] on span "✓ Your PDF is downloaded..." at bounding box center [355, 20] width 113 height 17
click at [405, 25] on span "✓ Your PDF is downloaded..." at bounding box center [355, 20] width 113 height 17
click at [692, 20] on button "Az" at bounding box center [683, 21] width 17 height 10
click at [578, 324] on div "Copy and share your unique IQ test link" at bounding box center [436, 320] width 596 height 12
click at [402, 21] on span "✓ Your PDF is downloaded..." at bounding box center [355, 20] width 113 height 17
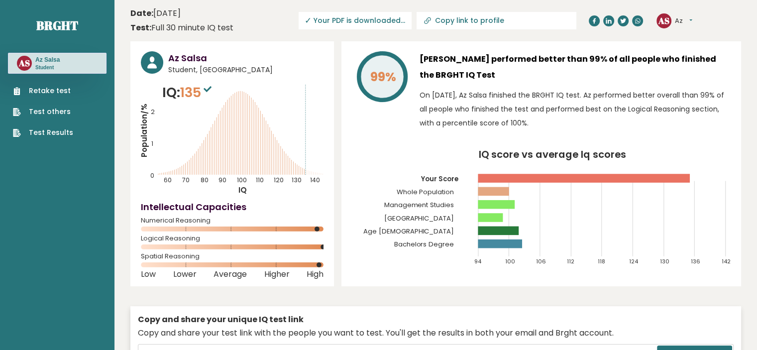
click at [715, 21] on div "AS Az Dashboard Profile Settings Logout" at bounding box center [699, 21] width 85 height 20
click at [735, 80] on div "99% Az Salsa performed better than 99% of all people who finished the BRGHT IQ …" at bounding box center [542, 163] width 400 height 245
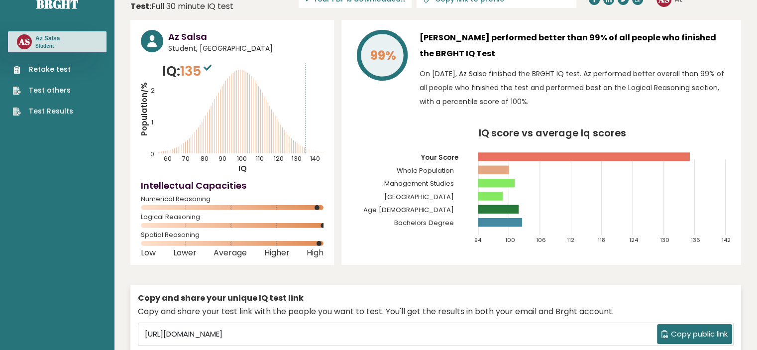
scroll to position [26, 0]
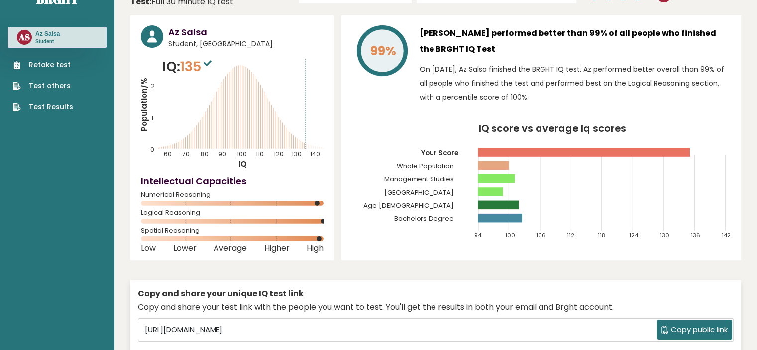
click at [455, 295] on div "Copy and share your unique IQ test link" at bounding box center [436, 294] width 596 height 12
click at [678, 331] on span "Copy public link" at bounding box center [699, 329] width 57 height 11
click at [689, 327] on span "Copy public link" at bounding box center [699, 329] width 57 height 11
click at [687, 288] on div "Copy and share your unique IQ test link" at bounding box center [436, 294] width 596 height 12
click at [684, 333] on span "Copy public link" at bounding box center [699, 329] width 57 height 11
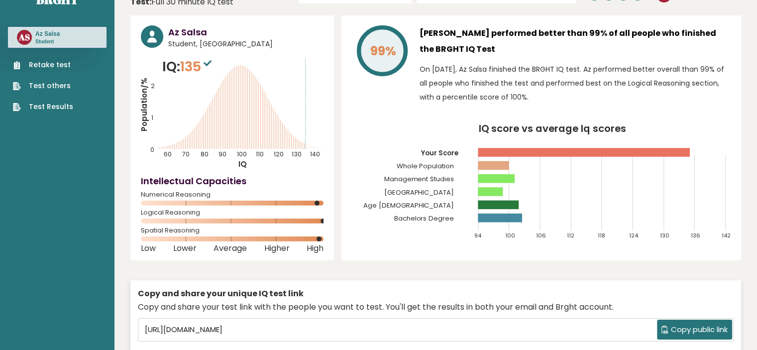
click at [50, 109] on link "Test Results" at bounding box center [43, 107] width 60 height 10
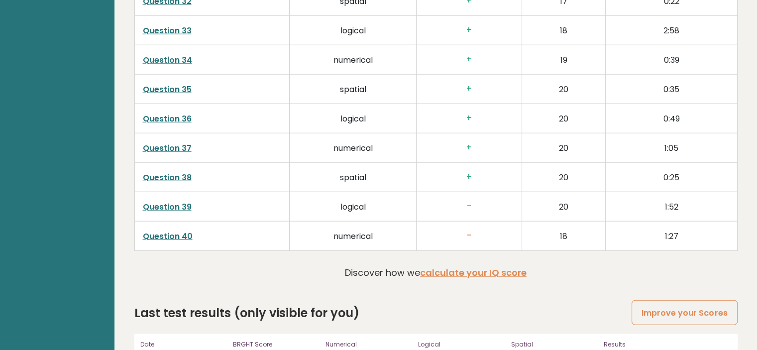
scroll to position [2586, 0]
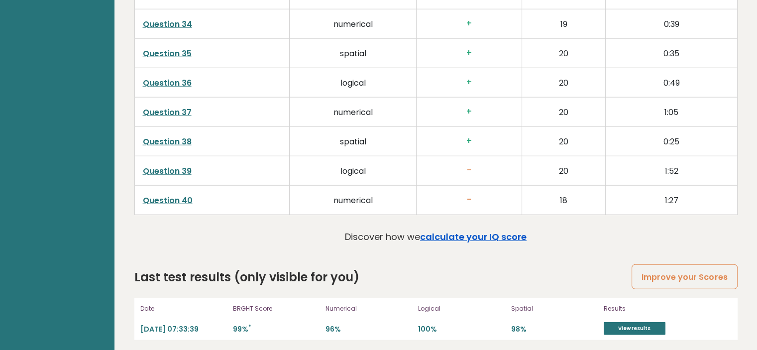
click at [489, 231] on link "calculate your IQ score" at bounding box center [473, 237] width 107 height 12
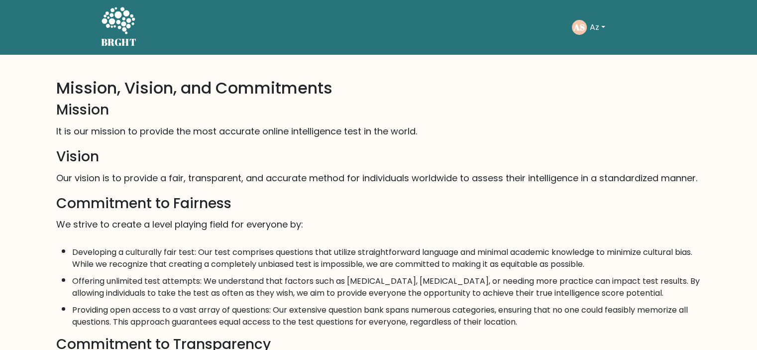
click at [589, 28] on button "Az" at bounding box center [597, 27] width 21 height 13
click at [623, 50] on link "Dashboard" at bounding box center [612, 48] width 79 height 16
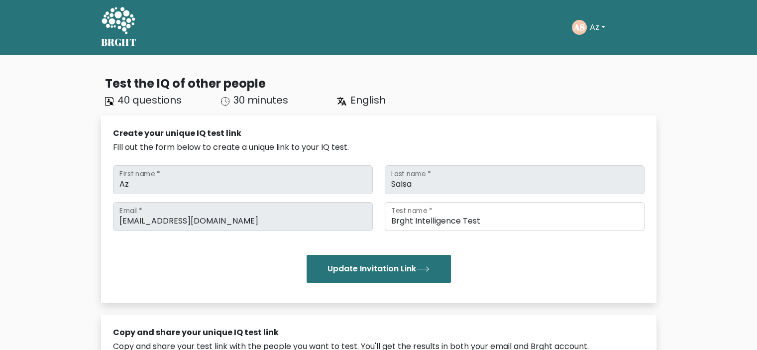
click at [594, 23] on button "Az" at bounding box center [597, 27] width 21 height 13
click at [599, 68] on link "Profile" at bounding box center [612, 64] width 79 height 16
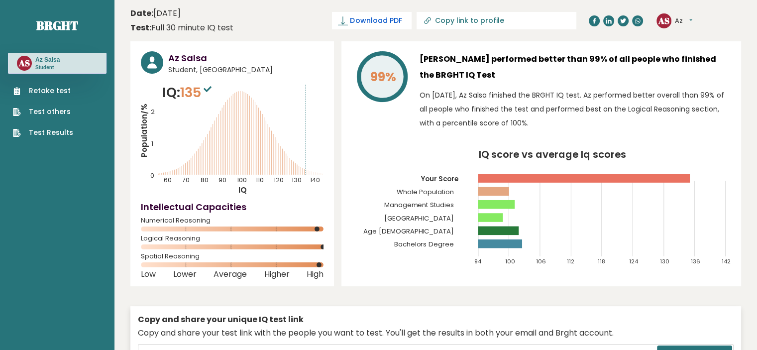
click at [412, 26] on link "Download PDF" at bounding box center [372, 20] width 80 height 17
click at [679, 18] on button "Az" at bounding box center [683, 21] width 17 height 10
click at [714, 67] on link "Settings" at bounding box center [701, 64] width 51 height 14
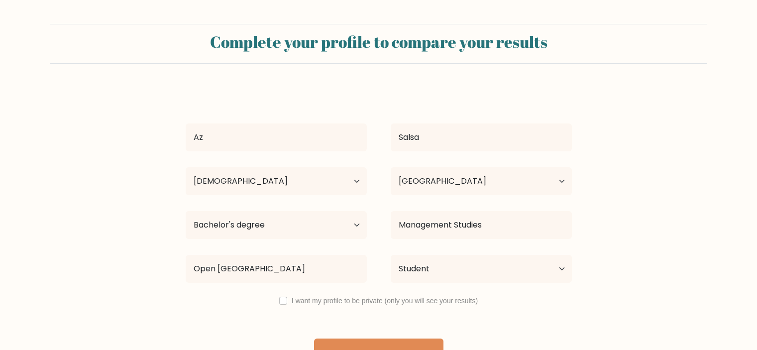
select select "25_34"
select select "ID"
select select "bachelors_degree"
select select "student"
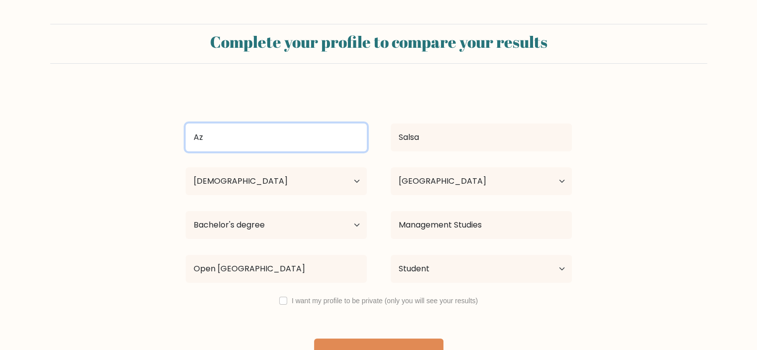
click at [326, 135] on input "Az" at bounding box center [276, 137] width 181 height 28
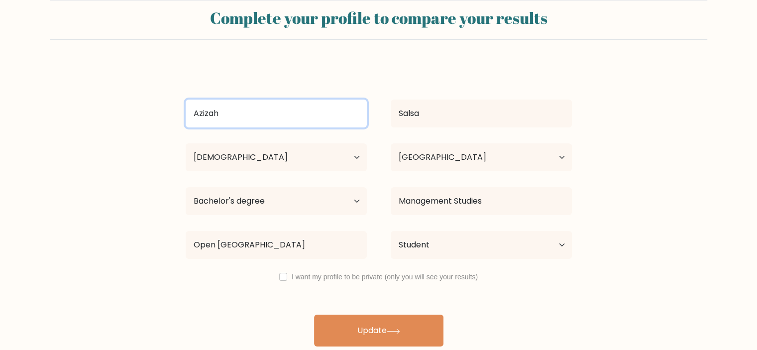
scroll to position [27, 0]
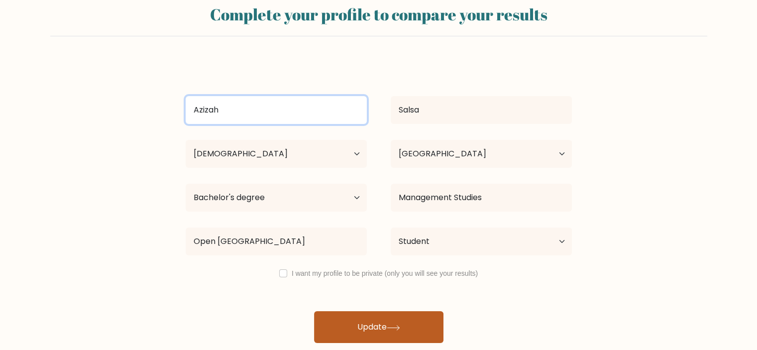
type input "Azizah"
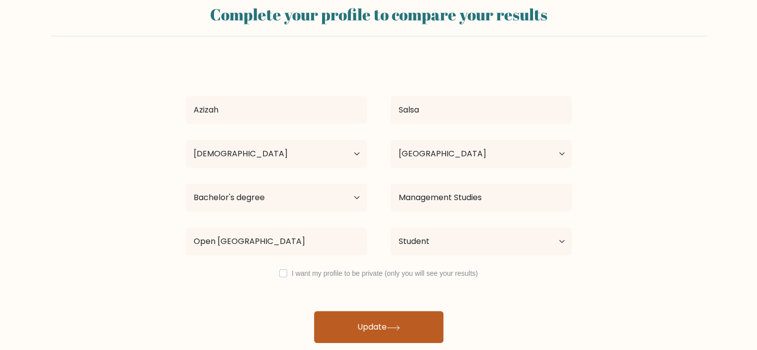
click at [398, 329] on icon at bounding box center [393, 327] width 13 height 5
